Goal: Task Accomplishment & Management: Use online tool/utility

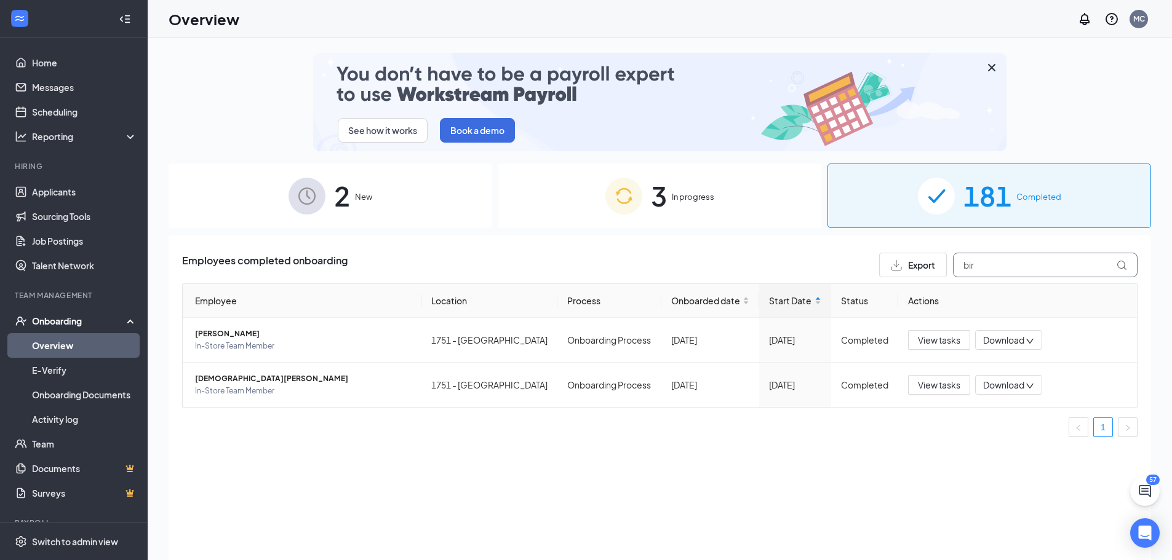
click at [1005, 264] on input "bir" at bounding box center [1045, 265] width 185 height 25
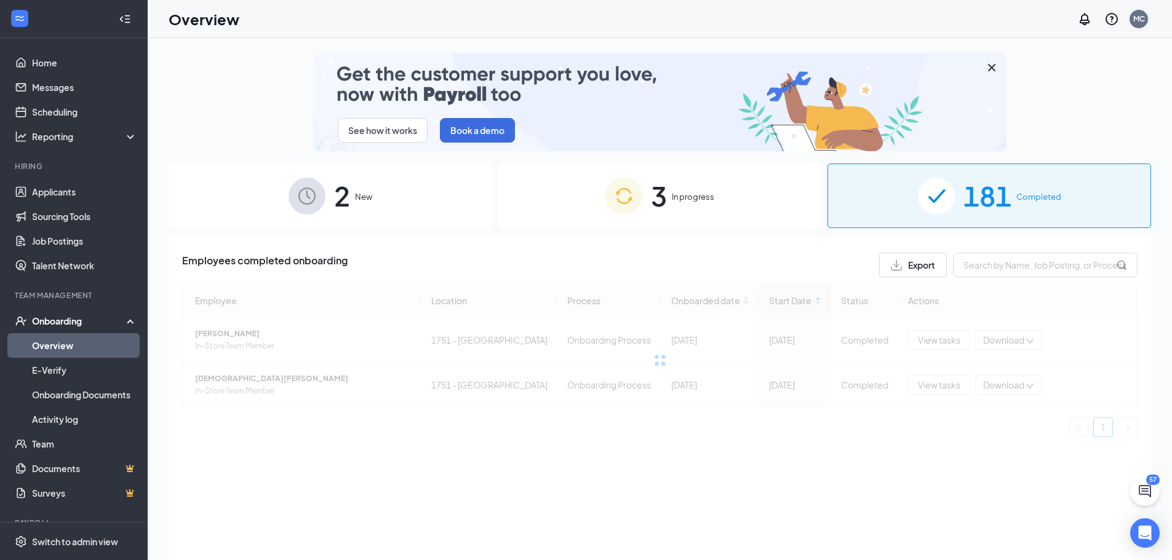
click at [1141, 26] on div "MC" at bounding box center [1139, 19] width 18 height 18
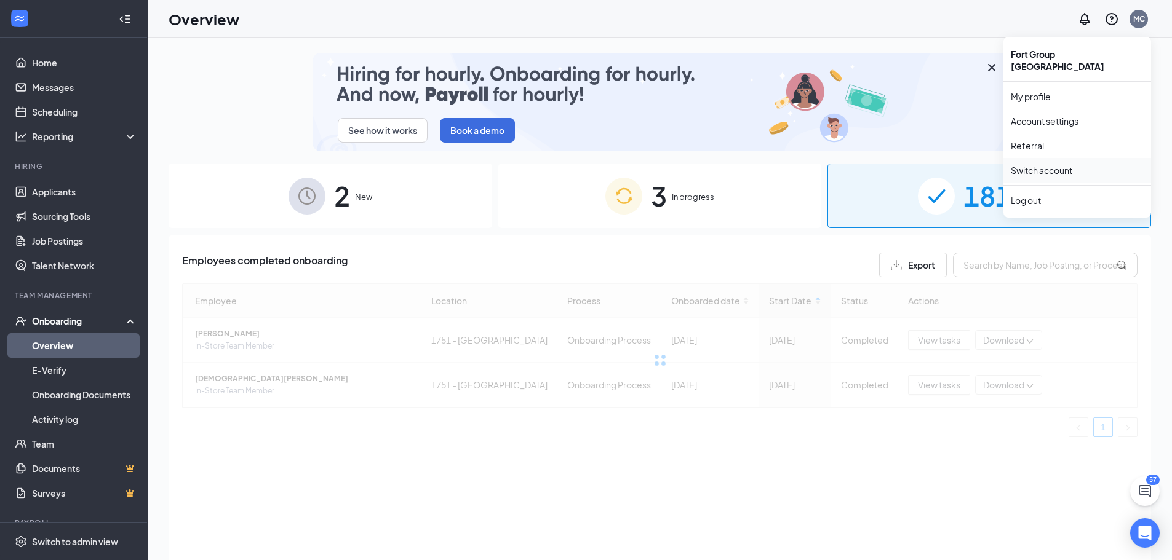
click at [1027, 165] on link "Switch account" at bounding box center [1042, 170] width 62 height 11
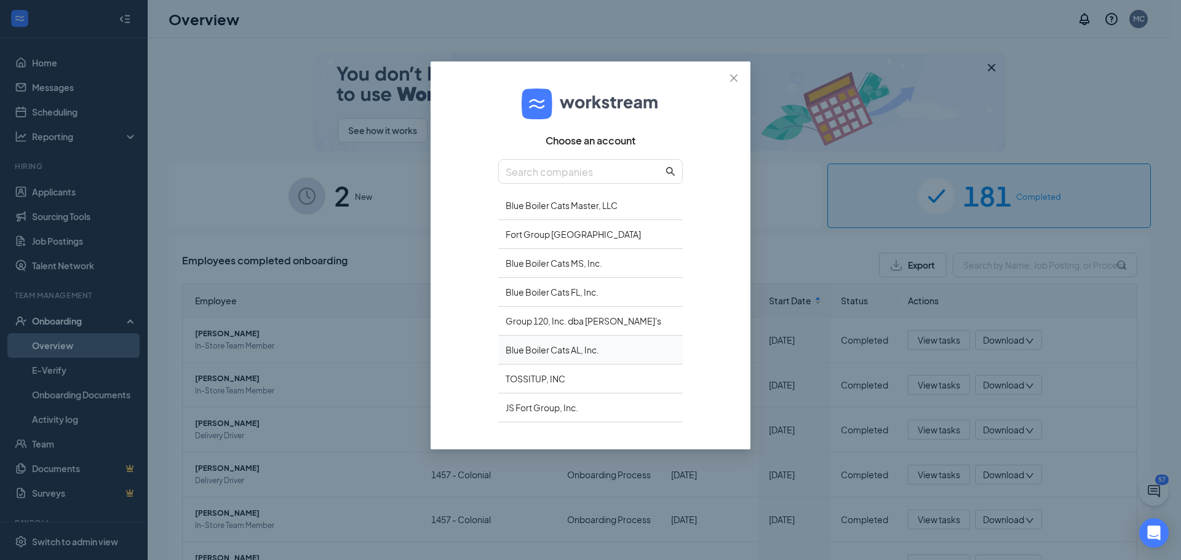
click at [600, 351] on div "Blue Boiler Cats AL, Inc." at bounding box center [590, 350] width 185 height 29
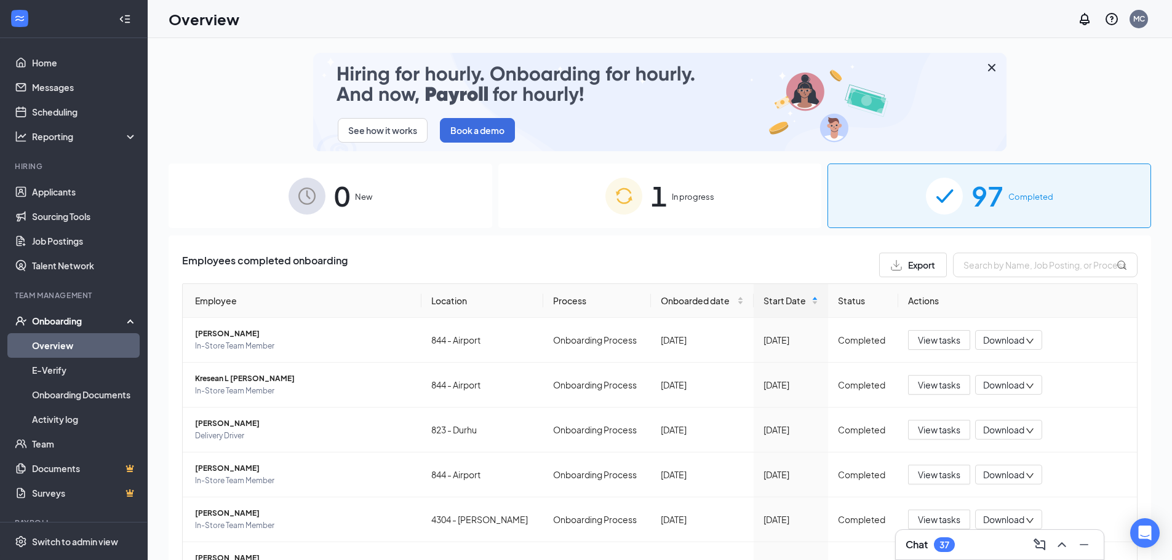
click at [688, 201] on span "In progress" at bounding box center [693, 197] width 42 height 12
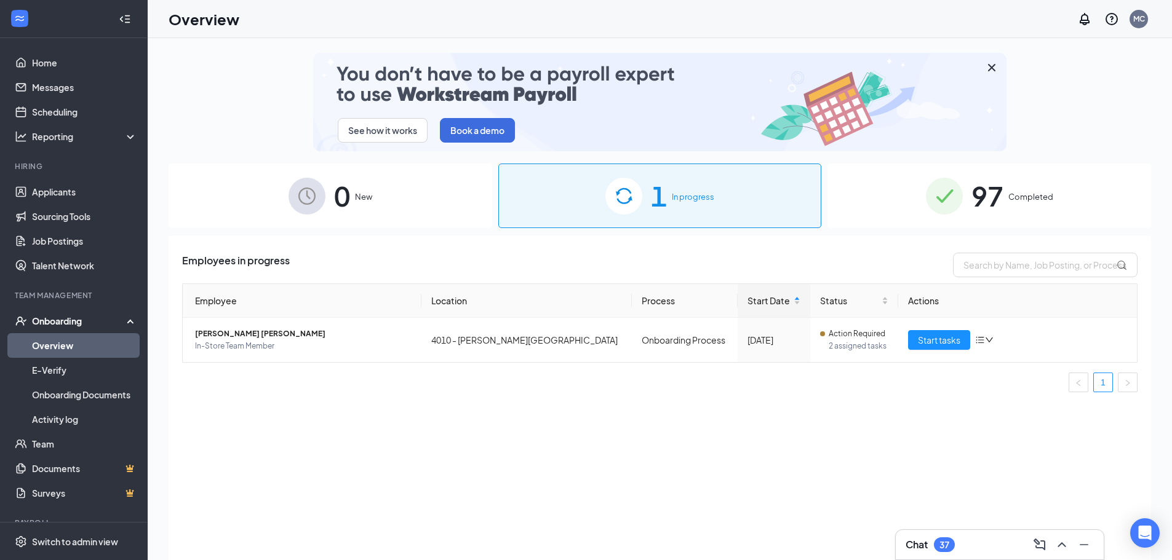
click at [944, 190] on img at bounding box center [944, 196] width 37 height 37
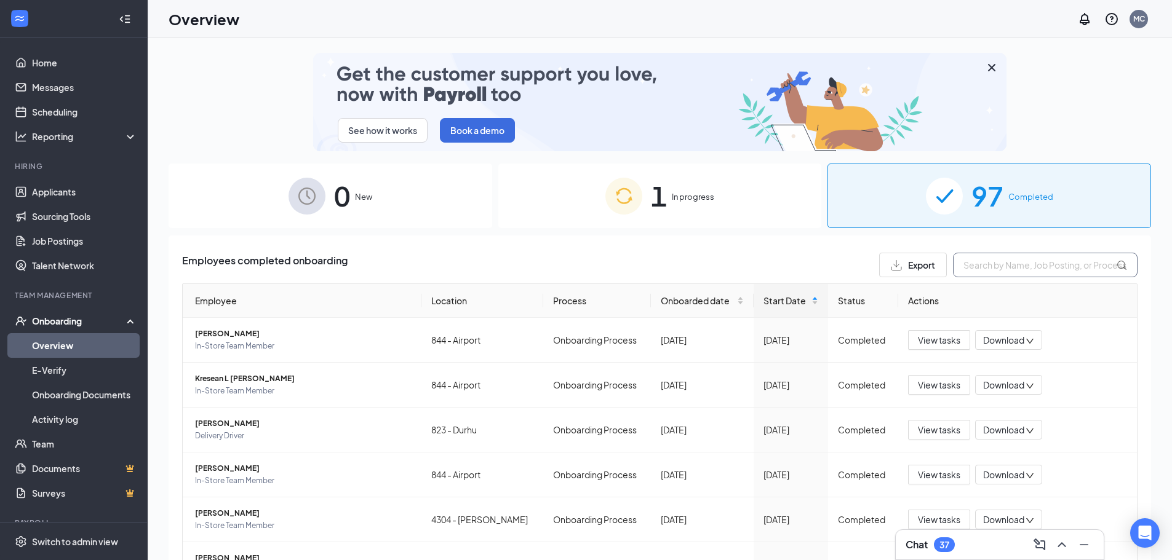
click at [967, 268] on input "text" at bounding box center [1045, 265] width 185 height 25
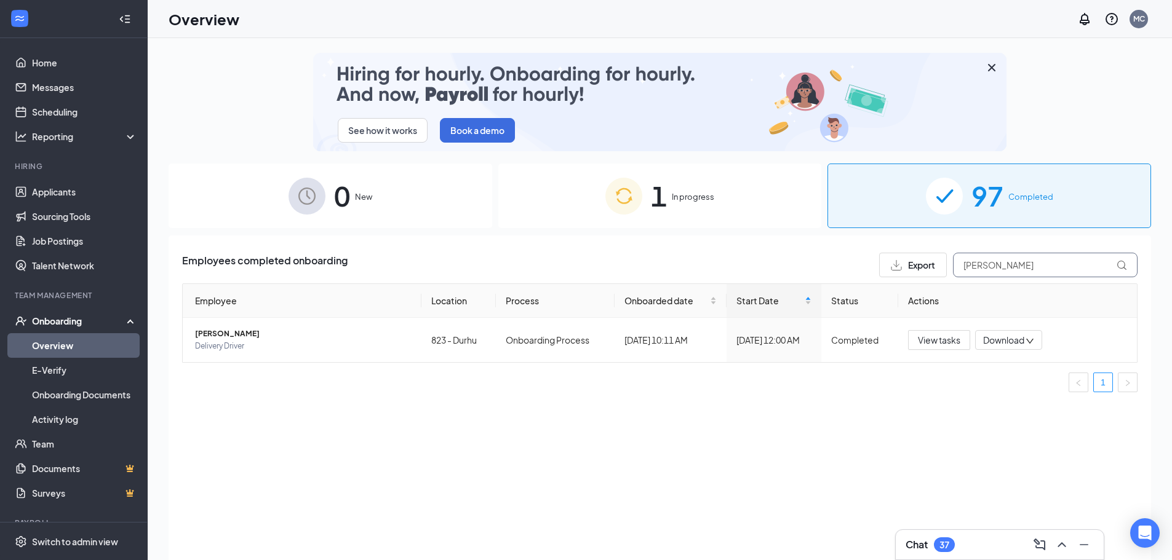
type input "[PERSON_NAME]"
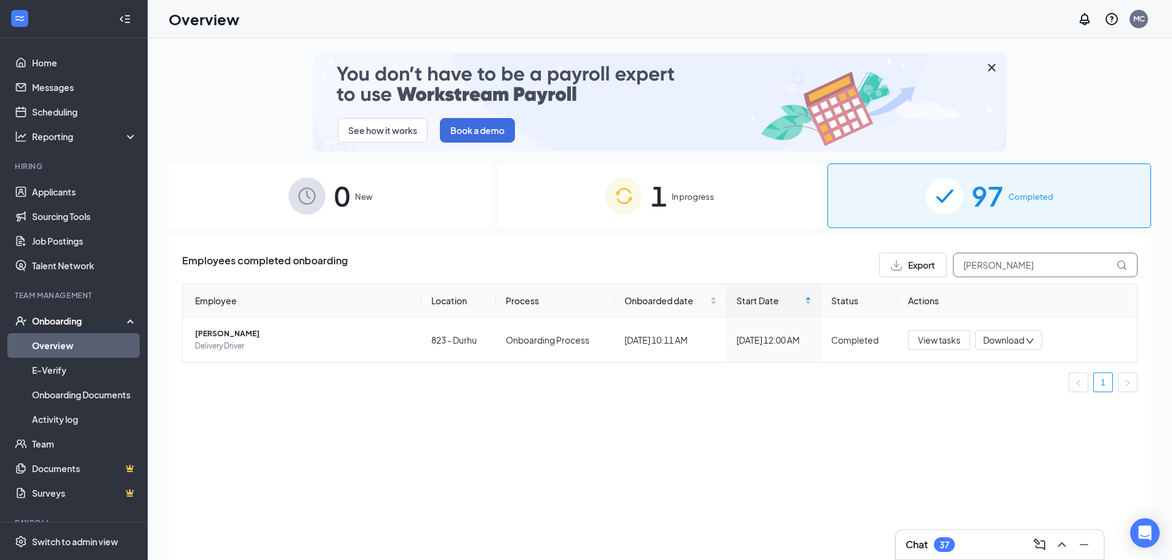
click at [947, 269] on div "Export [PERSON_NAME]" at bounding box center [1008, 265] width 258 height 25
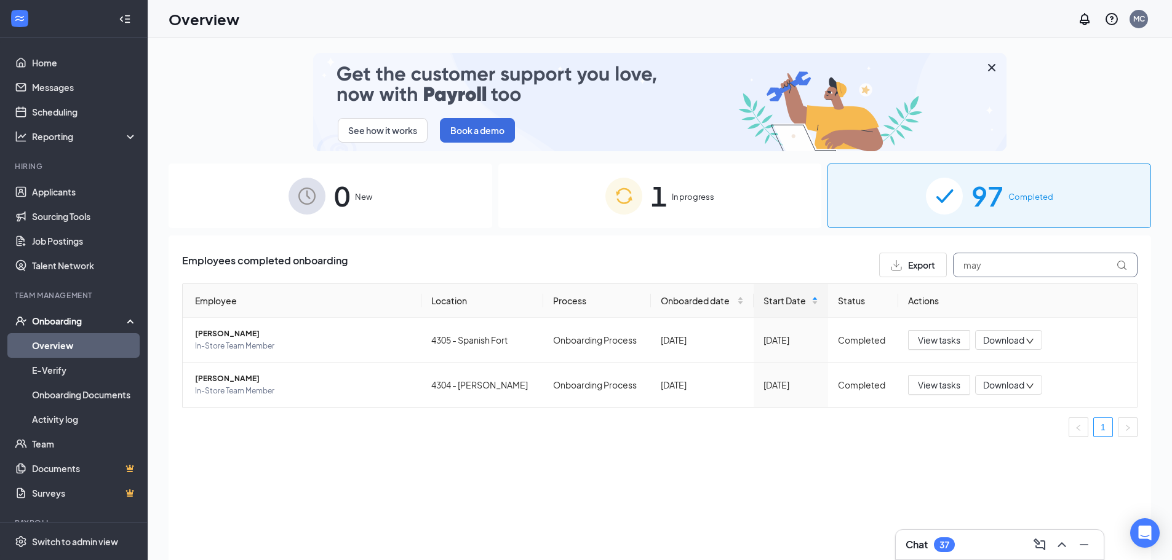
drag, startPoint x: 992, startPoint y: 262, endPoint x: 984, endPoint y: 258, distance: 9.1
click at [984, 261] on input "may" at bounding box center [1045, 265] width 185 height 25
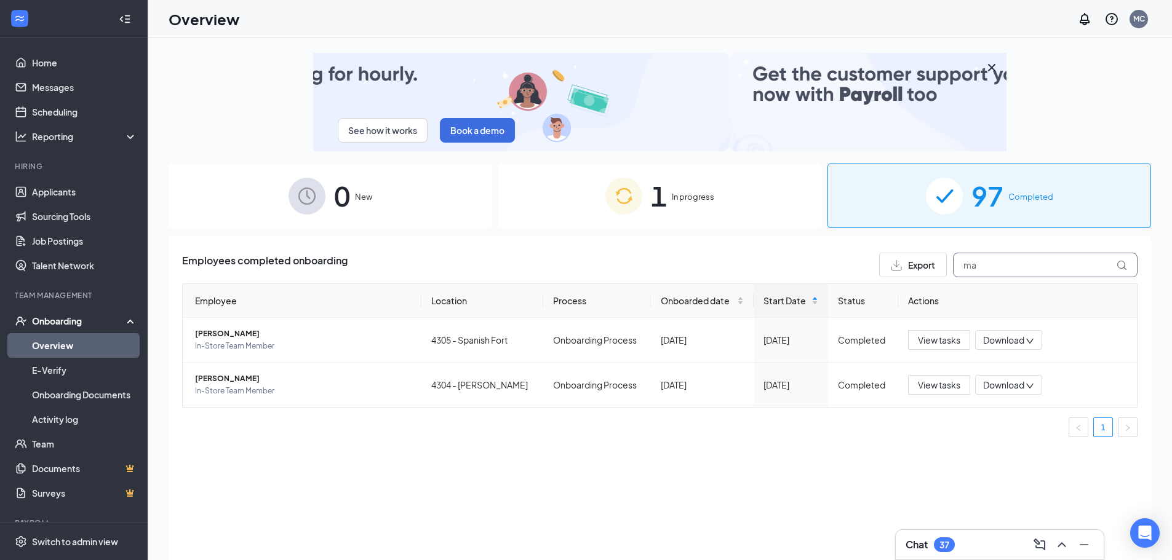
type input "m"
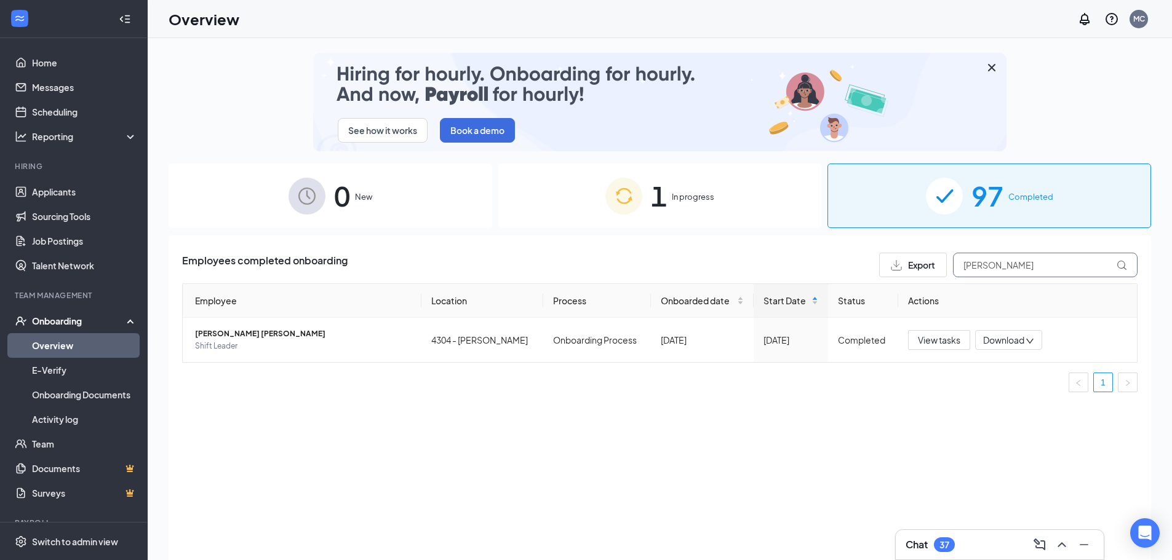
type input "[PERSON_NAME]"
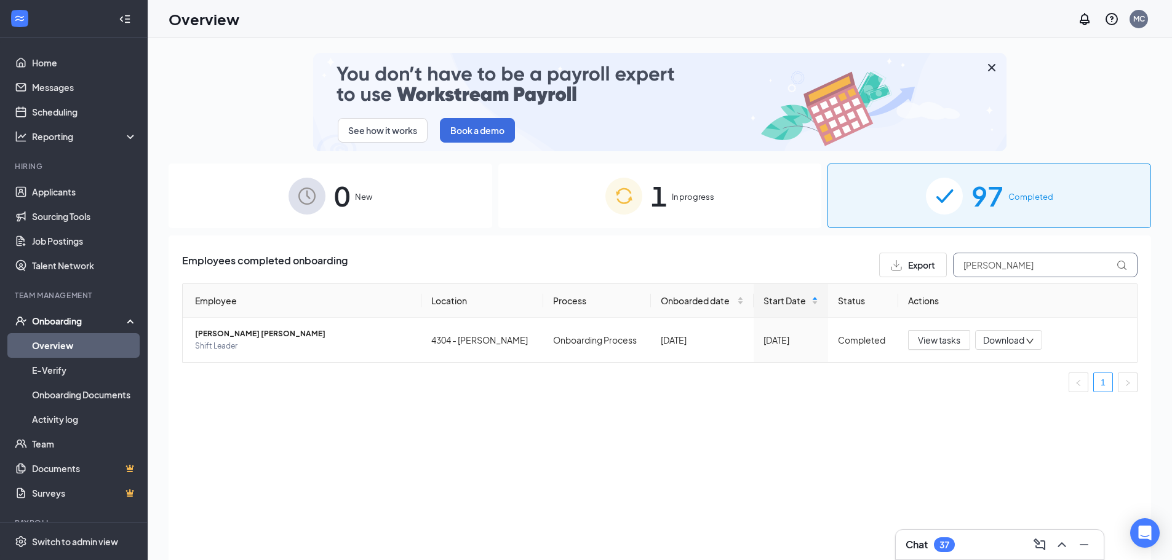
drag, startPoint x: 946, startPoint y: 265, endPoint x: 916, endPoint y: 263, distance: 30.2
click at [916, 264] on div "Export [PERSON_NAME]" at bounding box center [1008, 265] width 258 height 25
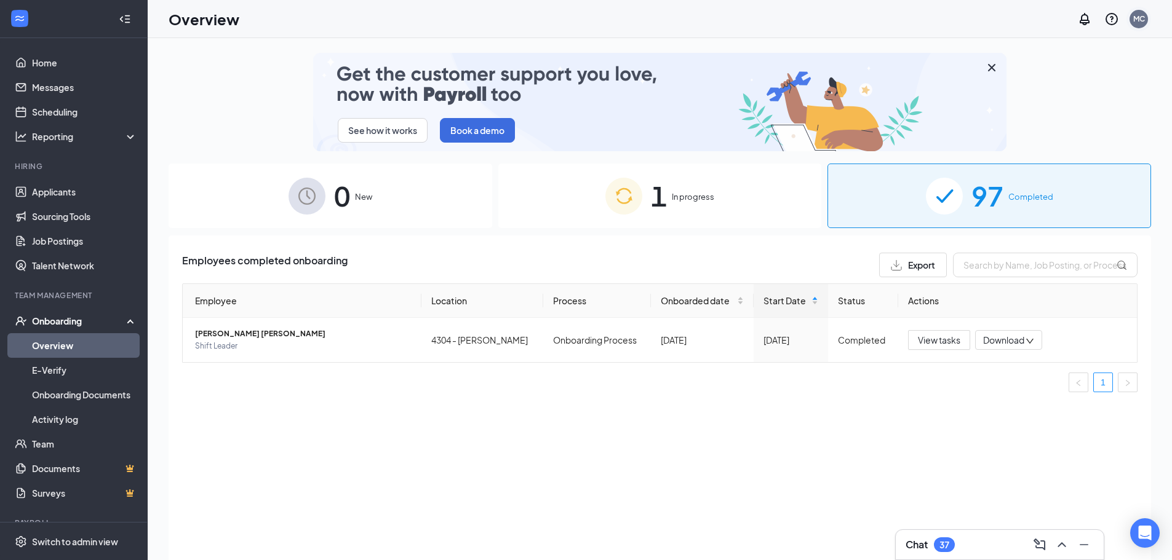
click at [1141, 26] on div "MC" at bounding box center [1139, 19] width 18 height 18
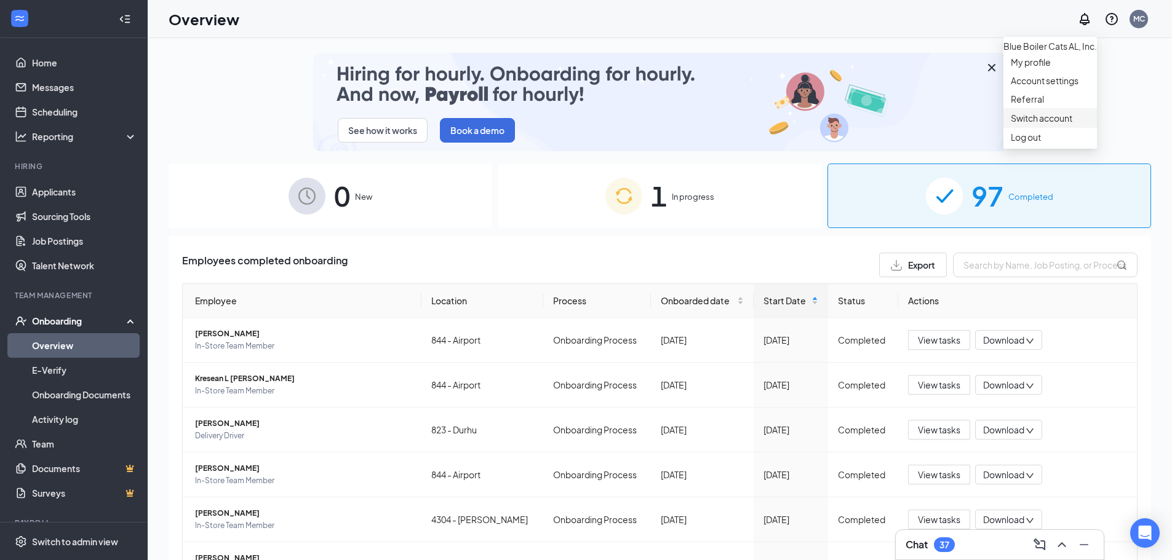
click at [1067, 124] on link "Switch account" at bounding box center [1042, 118] width 62 height 11
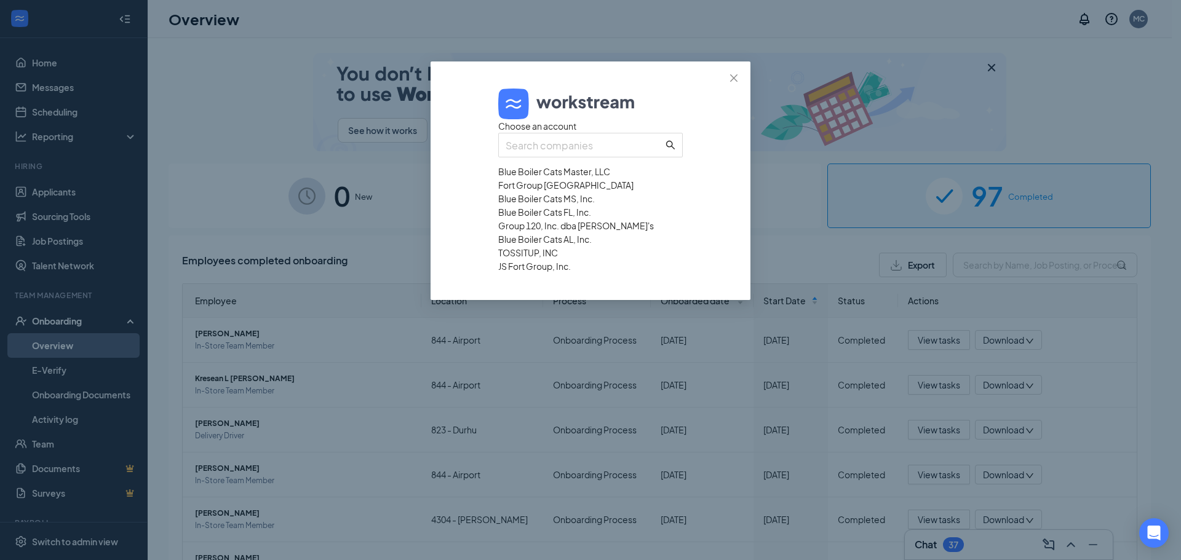
click at [551, 219] on div "Blue Boiler Cats FL, Inc." at bounding box center [590, 212] width 185 height 14
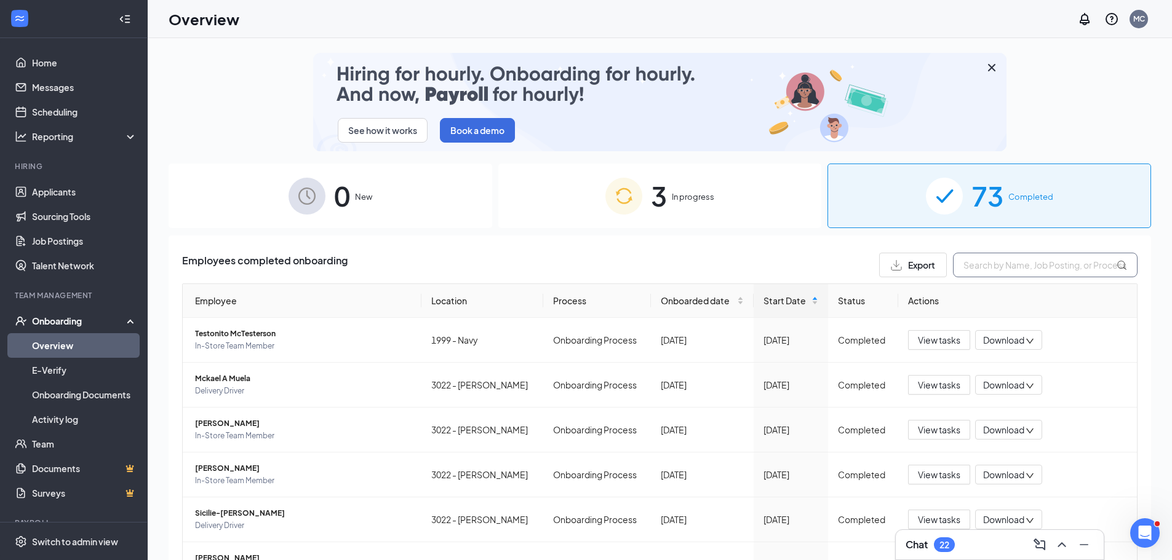
click at [1019, 271] on input "text" at bounding box center [1045, 265] width 185 height 25
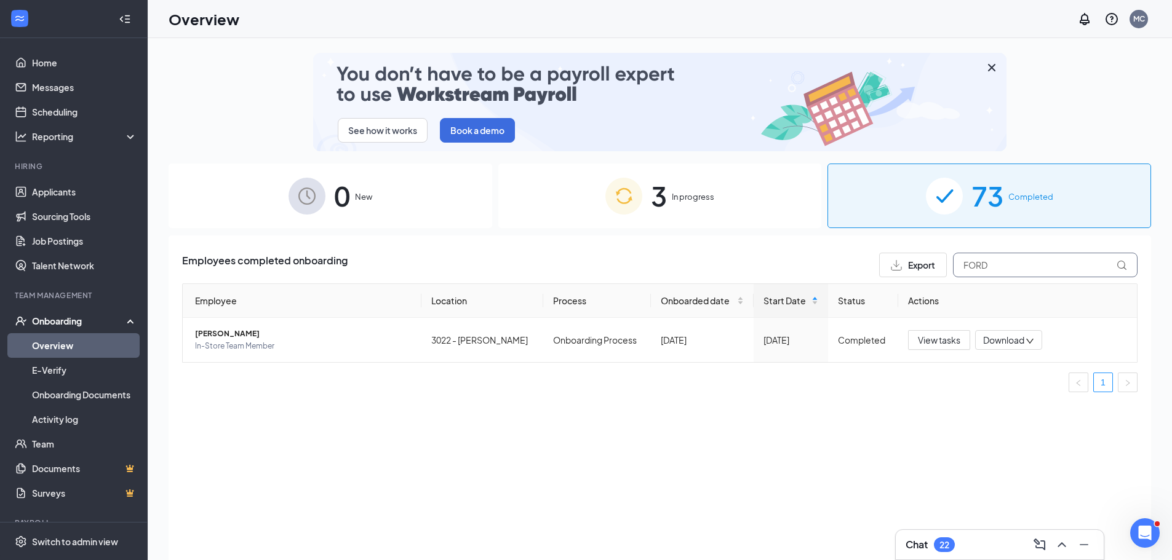
type input "FORD"
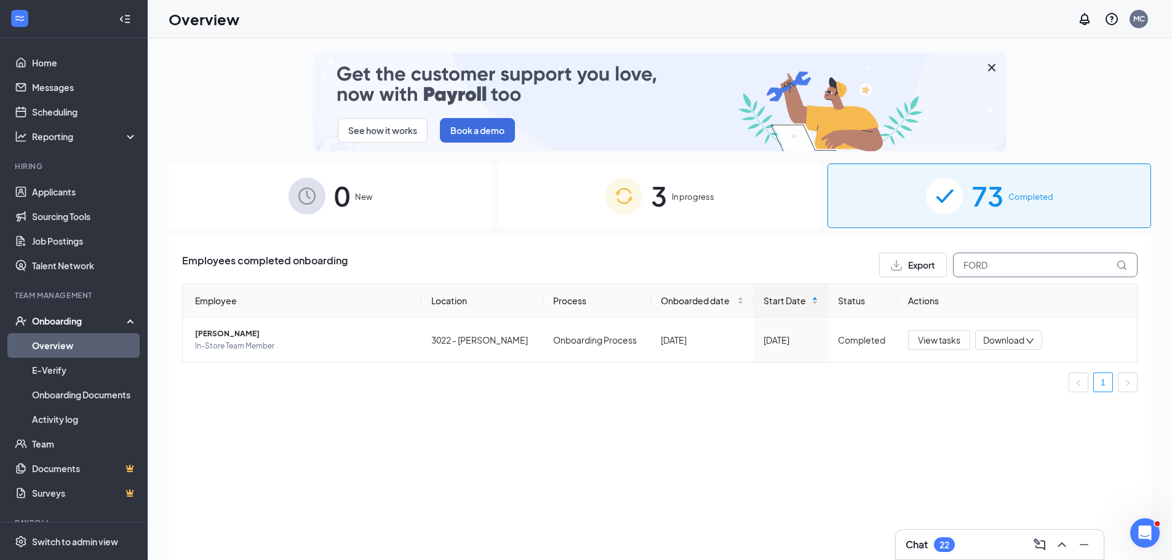
click at [928, 258] on div "Export FORD" at bounding box center [1008, 265] width 258 height 25
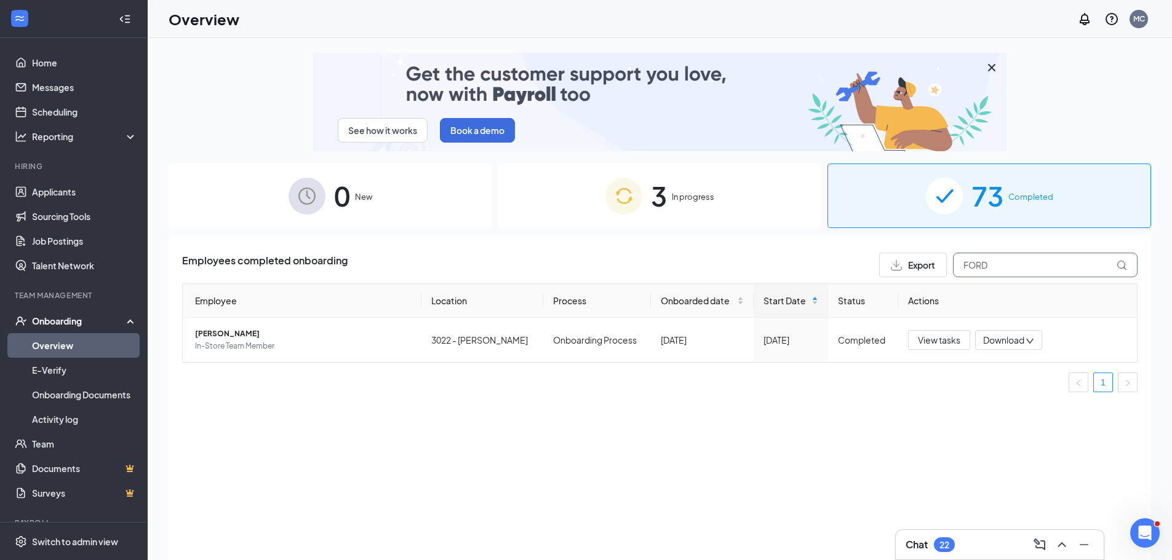
drag, startPoint x: 1042, startPoint y: 265, endPoint x: 888, endPoint y: 261, distance: 153.9
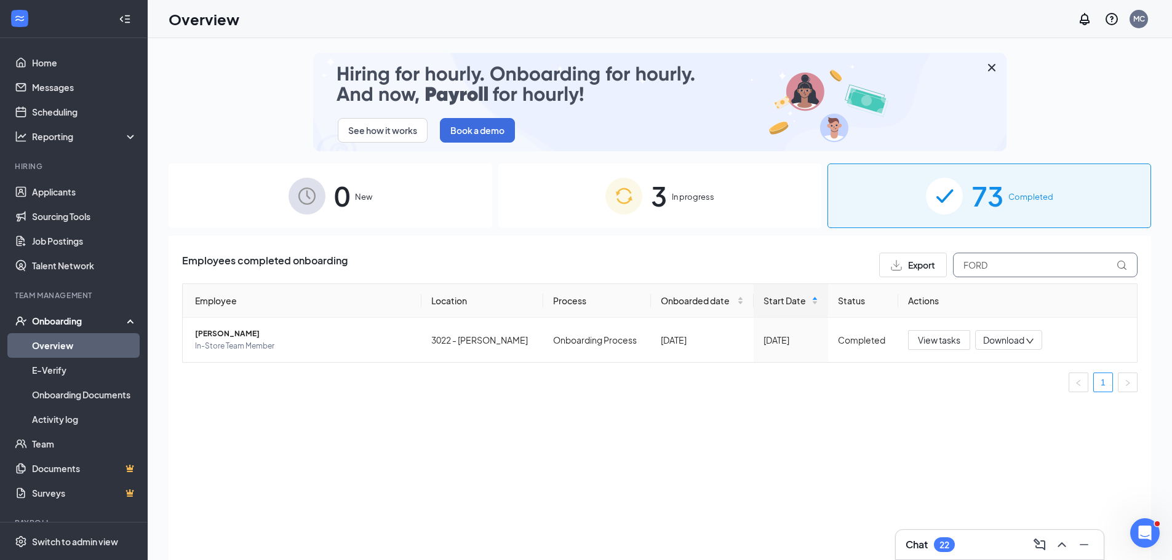
click at [888, 261] on div "Export FORD" at bounding box center [1008, 265] width 258 height 25
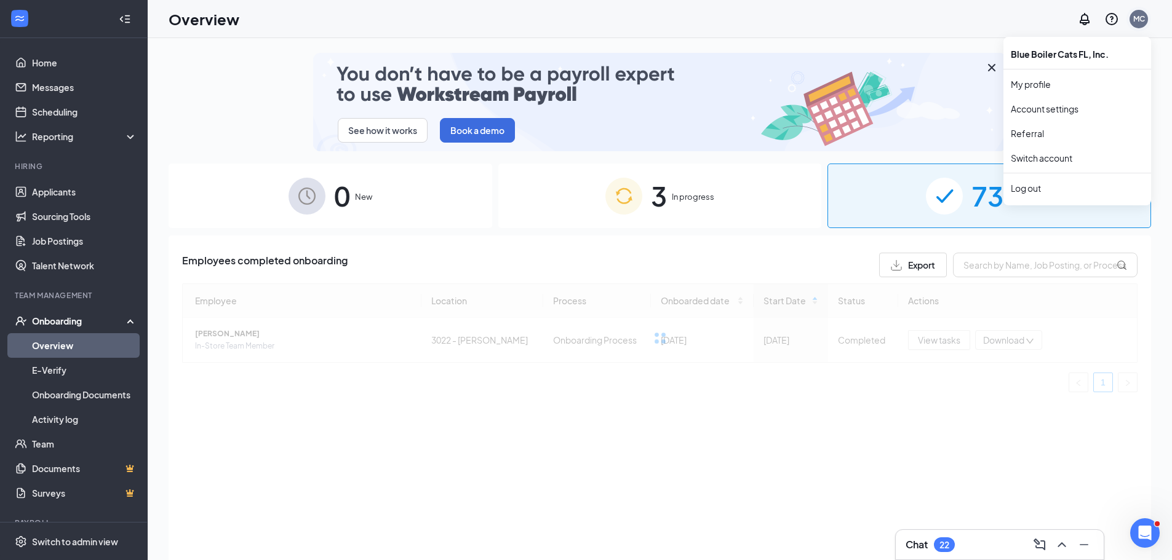
click at [1139, 20] on div "MC" at bounding box center [1139, 19] width 12 height 10
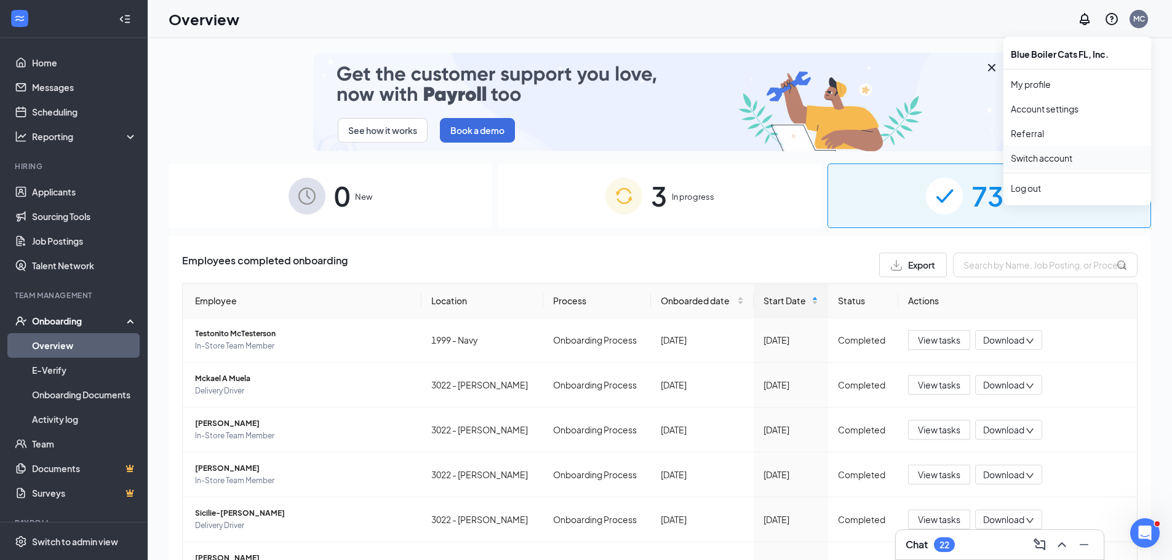
click at [1072, 161] on link "Switch account" at bounding box center [1042, 158] width 62 height 11
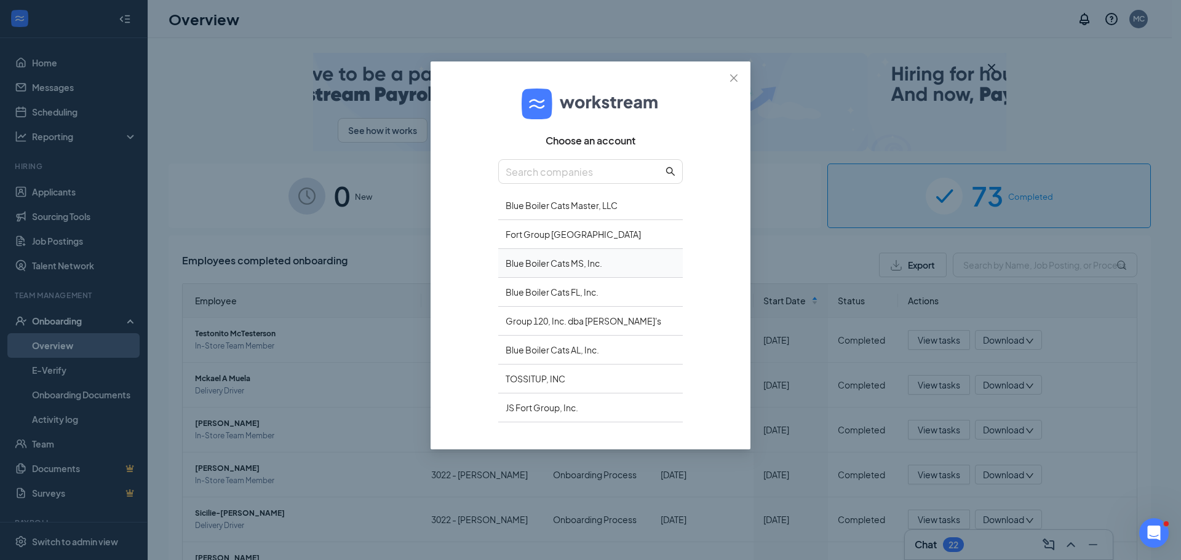
click at [578, 269] on div "Blue Boiler Cats MS, Inc." at bounding box center [590, 263] width 185 height 29
